Goal: Task Accomplishment & Management: Manage account settings

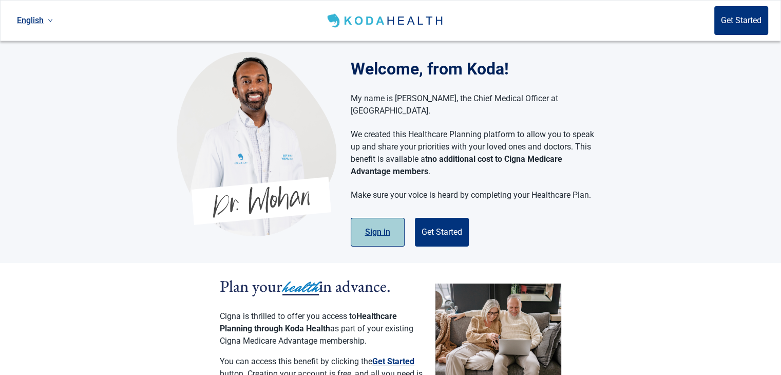
click at [377, 230] on button "Sign in" at bounding box center [378, 232] width 54 height 29
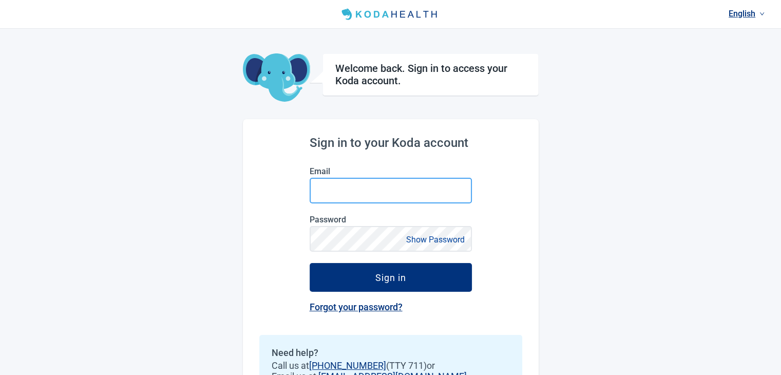
click at [338, 193] on input "Email" at bounding box center [390, 191] width 162 height 26
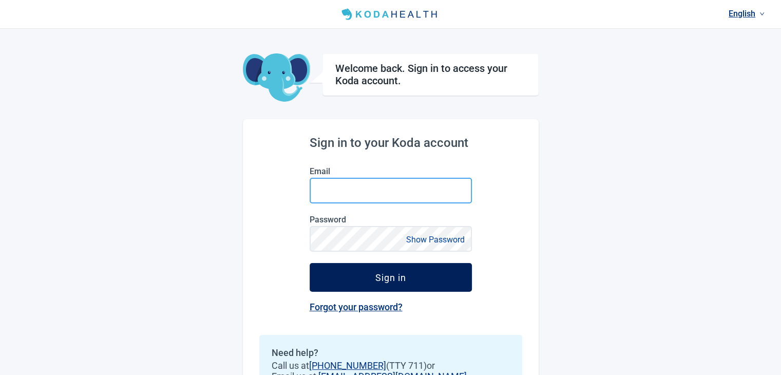
type input "[EMAIL_ADDRESS][DOMAIN_NAME]"
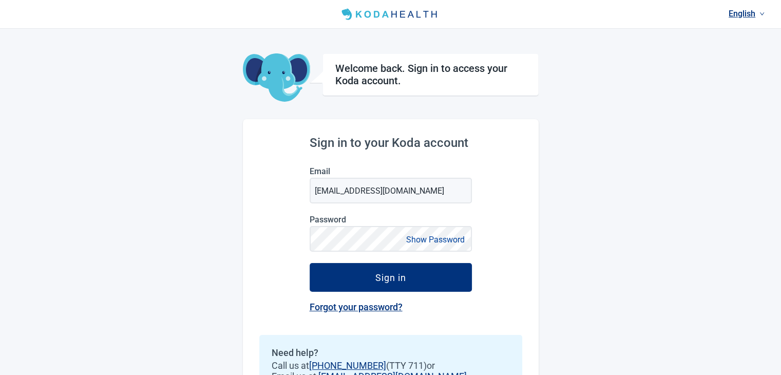
click at [437, 243] on button "Show Password" at bounding box center [435, 239] width 65 height 14
click at [437, 243] on button "Hide Password" at bounding box center [437, 239] width 61 height 14
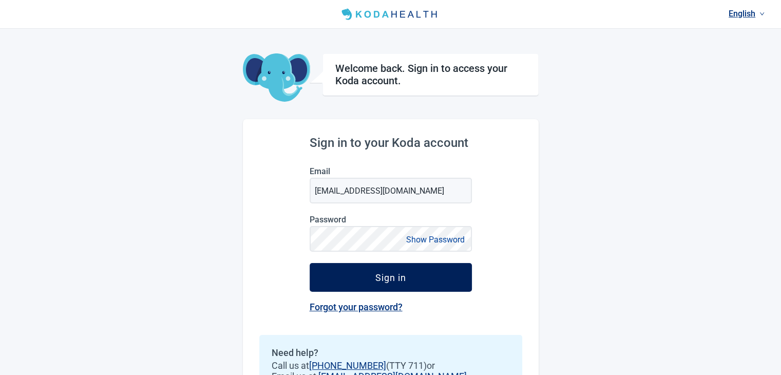
click at [421, 274] on button "Sign in" at bounding box center [390, 277] width 162 height 29
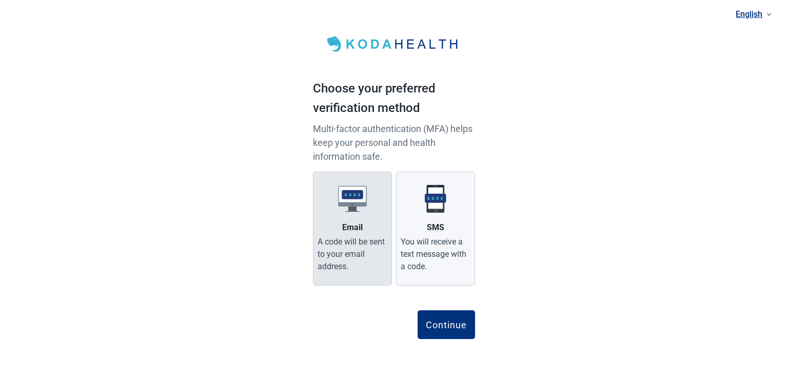
click at [347, 269] on div "A code will be sent to your email address." at bounding box center [353, 254] width 70 height 37
click at [0, 0] on input "Email A code will be sent to your email address." at bounding box center [0, 0] width 0 height 0
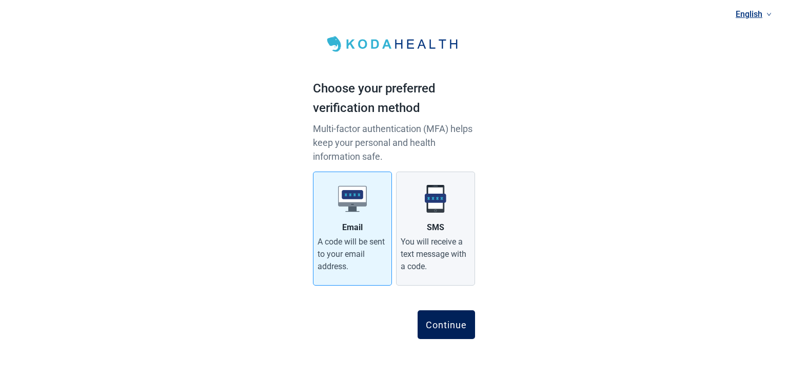
click at [452, 323] on div "Continue" at bounding box center [446, 324] width 41 height 10
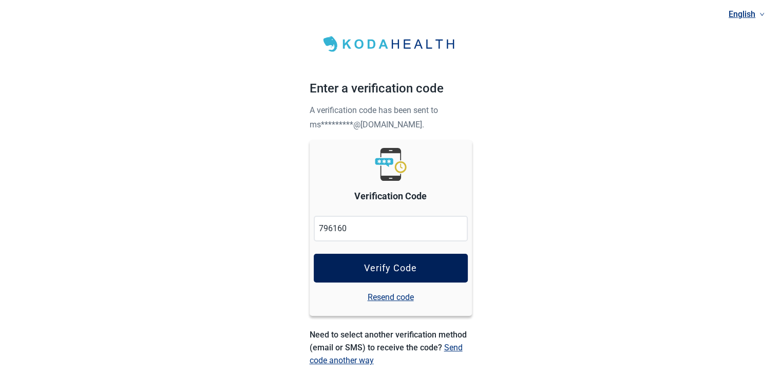
click at [365, 265] on div "Verify Code" at bounding box center [390, 268] width 53 height 10
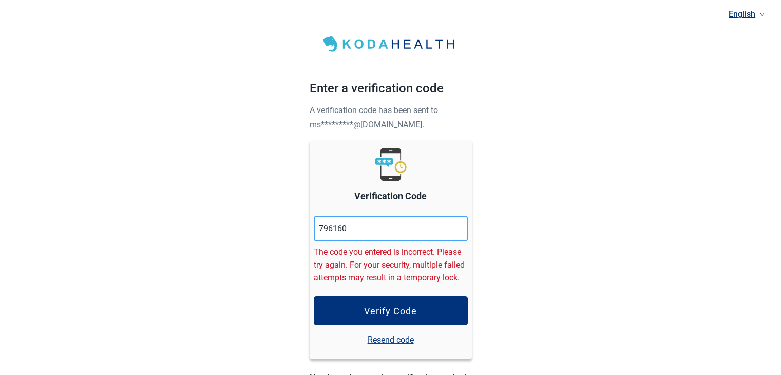
click at [332, 228] on input "796160" at bounding box center [391, 229] width 154 height 26
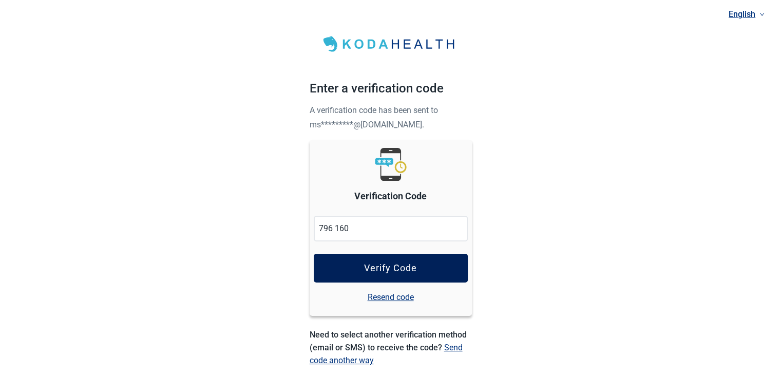
click at [384, 267] on div "Verify Code" at bounding box center [390, 268] width 53 height 10
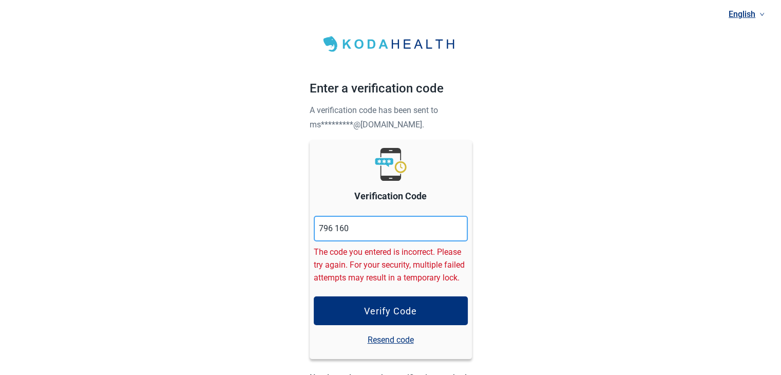
click at [348, 228] on input "796 160" at bounding box center [391, 229] width 154 height 26
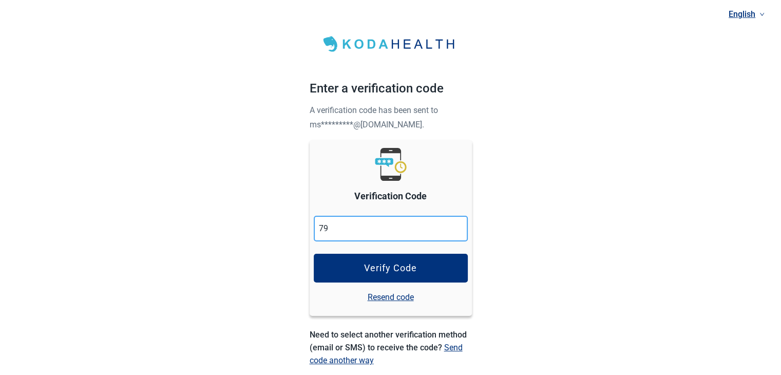
type input "7"
click at [335, 228] on input "9470425" at bounding box center [391, 229] width 154 height 26
click at [335, 228] on input "947425" at bounding box center [391, 229] width 154 height 26
type input "947425"
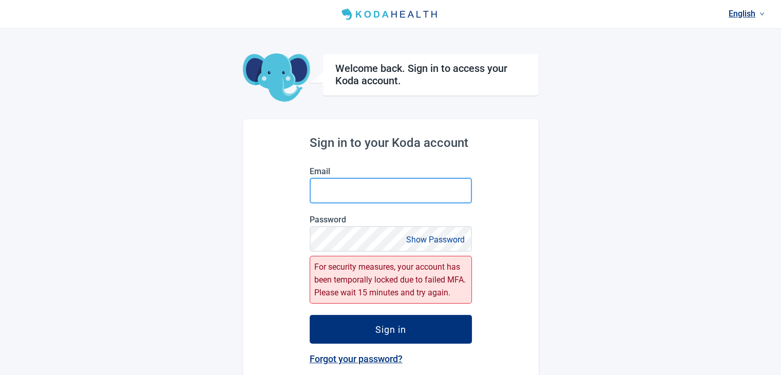
click at [352, 193] on input "Email" at bounding box center [390, 191] width 162 height 26
type input "[EMAIL_ADDRESS][DOMAIN_NAME]"
click at [423, 238] on button "Show Password" at bounding box center [435, 239] width 65 height 14
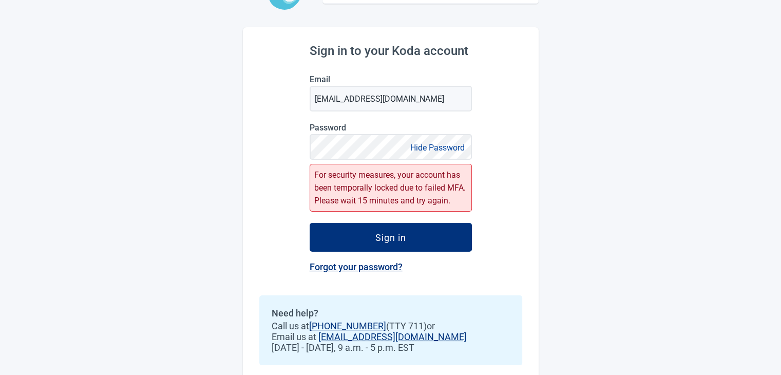
scroll to position [96, 0]
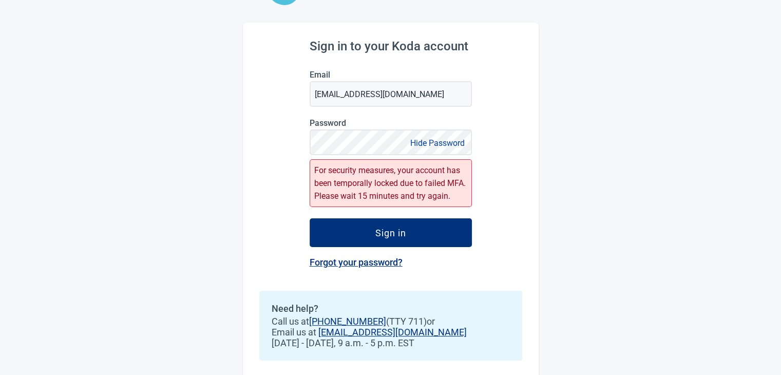
click at [407, 136] on button "Hide Password" at bounding box center [437, 143] width 61 height 14
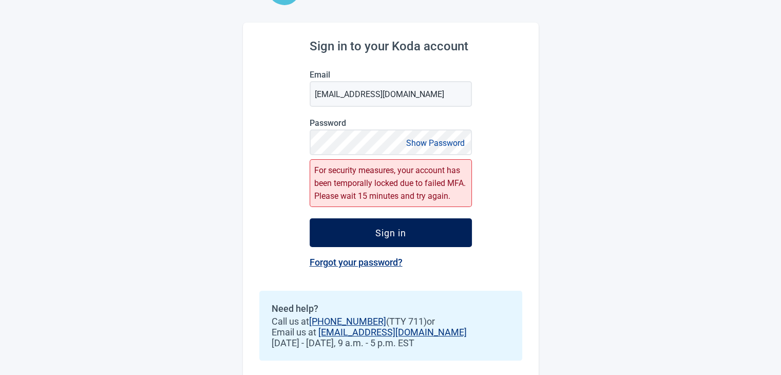
click at [417, 236] on button "Sign in" at bounding box center [390, 232] width 162 height 29
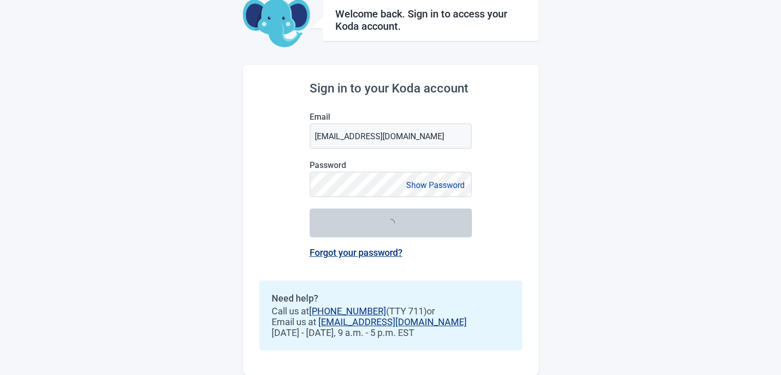
scroll to position [57, 0]
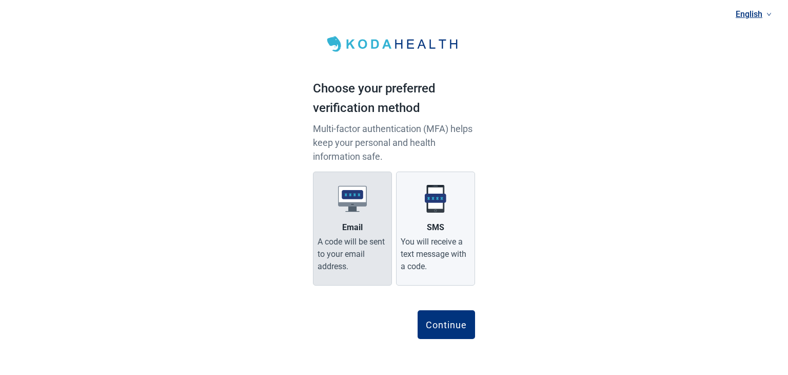
click at [349, 269] on div "A code will be sent to your email address." at bounding box center [353, 254] width 70 height 37
click at [0, 0] on input "Email A code will be sent to your email address." at bounding box center [0, 0] width 0 height 0
